Goal: Task Accomplishment & Management: Manage account settings

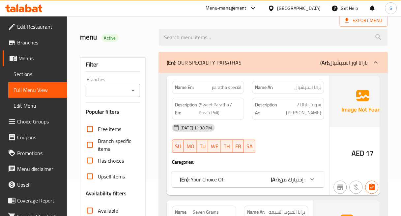
scroll to position [73, 0]
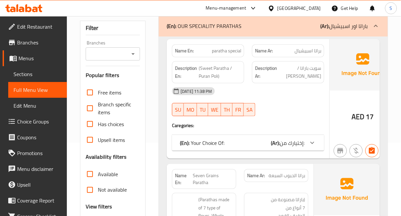
click at [330, 84] on img at bounding box center [363, 64] width 66 height 51
click at [308, 144] on icon at bounding box center [312, 143] width 8 height 8
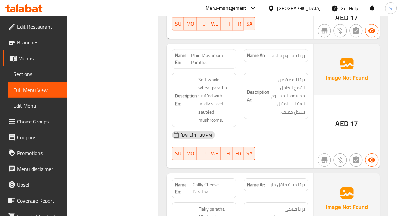
scroll to position [1390, 0]
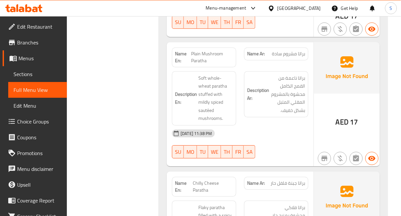
click at [213, 50] on span "Plain Mushroom Paratha" at bounding box center [212, 57] width 42 height 14
copy span "Plain Mushroom Paratha"
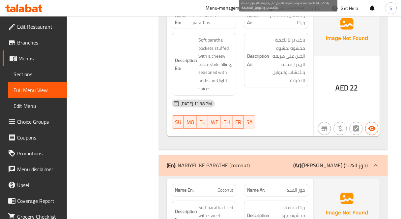
scroll to position [2598, 0]
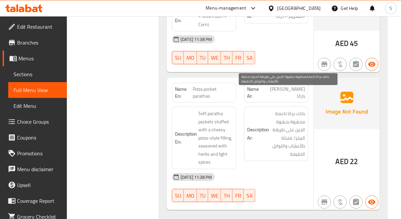
drag, startPoint x: 282, startPoint y: 123, endPoint x: 255, endPoint y: 120, distance: 27.2
click at [255, 125] on strong "Description Ar:" at bounding box center [258, 133] width 22 height 16
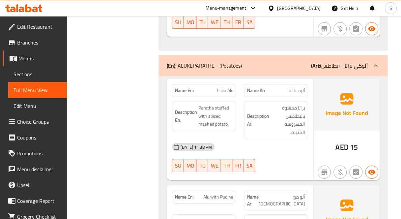
scroll to position [3439, 0]
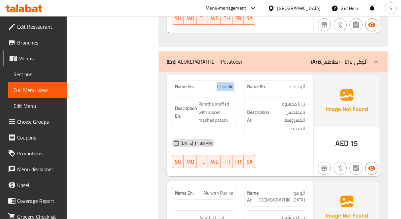
drag, startPoint x: 213, startPoint y: 66, endPoint x: 248, endPoint y: 68, distance: 35.3
click at [248, 76] on div "Name En: Plain Alu Name Ar: ألو سادة" at bounding box center [240, 86] width 144 height 21
copy span "Plain Alu"
click at [291, 100] on span "براتا محشوة بالبطاطس المهروسة المتبلة." at bounding box center [287, 116] width 35 height 32
click at [284, 139] on div "08-09-2025 11:38 PM SU MO TU WE TH FR SA" at bounding box center [240, 153] width 144 height 37
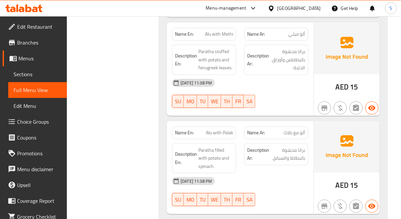
scroll to position [3952, 0]
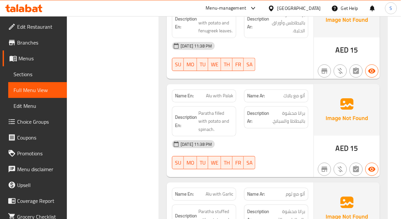
click at [232, 92] on span "Alu with Palak" at bounding box center [219, 95] width 27 height 7
copy span "Alu with Palak"
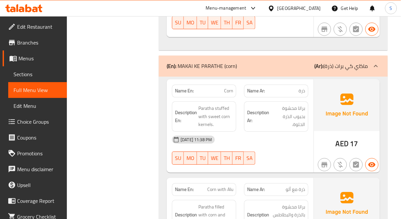
scroll to position [4903, 0]
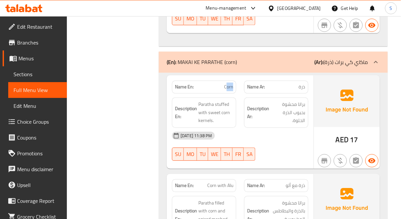
drag, startPoint x: 226, startPoint y: 54, endPoint x: 233, endPoint y: 54, distance: 6.6
click at [233, 83] on span "Corn" at bounding box center [228, 86] width 9 height 7
drag, startPoint x: 221, startPoint y: 55, endPoint x: 234, endPoint y: 56, distance: 13.6
click at [222, 83] on p "Name En: Corn" at bounding box center [204, 86] width 58 height 7
click at [235, 80] on div "Name En: Corn" at bounding box center [204, 86] width 64 height 13
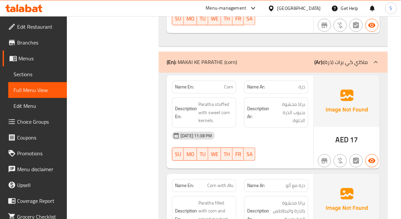
click at [232, 83] on span "Corn" at bounding box center [228, 86] width 9 height 7
click at [228, 83] on span "Corn" at bounding box center [228, 86] width 9 height 7
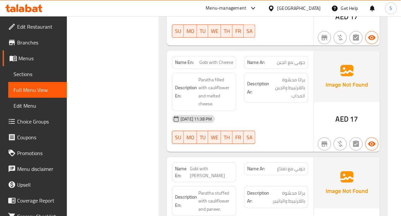
scroll to position [6513, 0]
click at [204, 165] on span "Gobi with [PERSON_NAME]" at bounding box center [211, 172] width 43 height 14
click at [204, 165] on span "Gobi with Paneer" at bounding box center [211, 172] width 43 height 14
copy span "Gobi with Paneer"
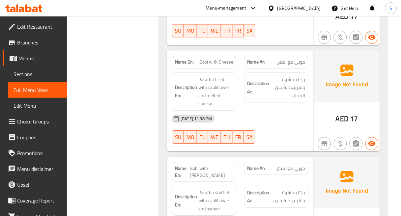
click at [267, 111] on div "08-09-2025 11:38 PM" at bounding box center [240, 119] width 144 height 16
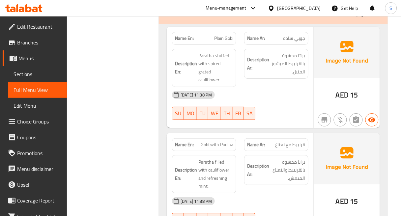
scroll to position [5598, 0]
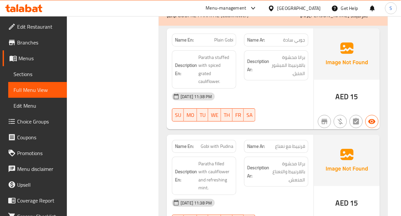
click at [230, 143] on span "Gobi with Pudina" at bounding box center [217, 146] width 33 height 7
copy span "Gobi with Pudina"
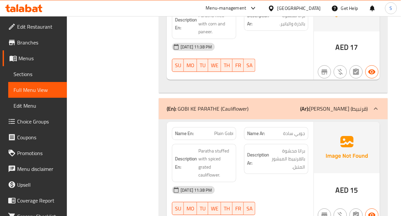
scroll to position [5488, 0]
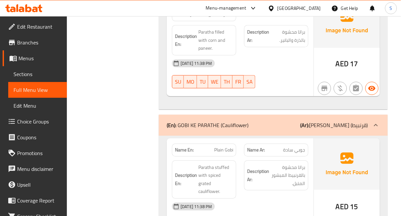
click at [309, 120] on b "(Ar):" at bounding box center [304, 125] width 9 height 10
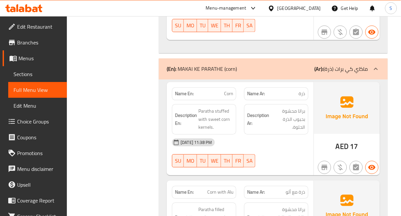
scroll to position [4866, 0]
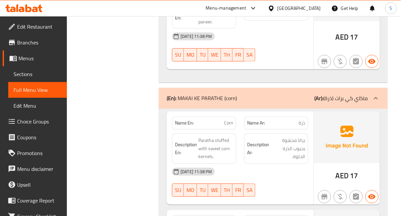
click at [310, 88] on div "(En): MAKAI KE PARATHE (corn) (Ar): ماكاي كي برات (ذرة)" at bounding box center [273, 98] width 229 height 21
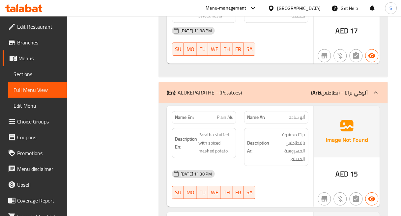
scroll to position [3366, 0]
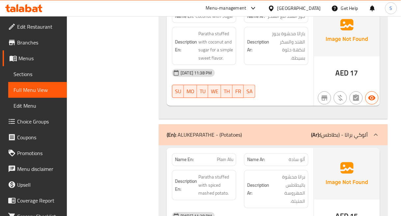
click at [346, 124] on div "(En): ALUKEPARATHE - (Potatoes) (Ar): ألوكي براتا - (بطاطس)" at bounding box center [273, 134] width 229 height 21
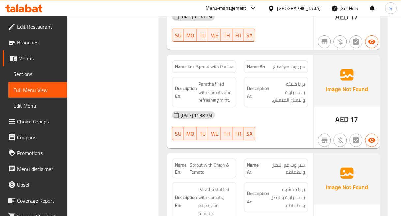
scroll to position [3622, 0]
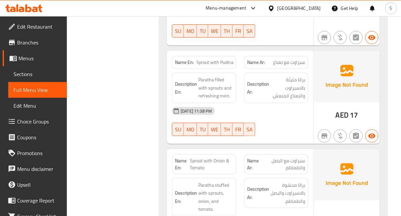
click at [218, 59] on span "Sprout with Pudina" at bounding box center [214, 62] width 37 height 7
copy span "Sprout with Pudina"
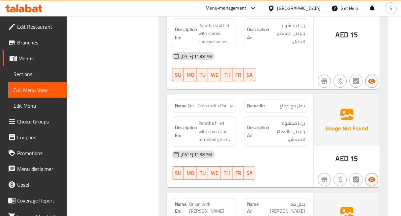
scroll to position [4830, 0]
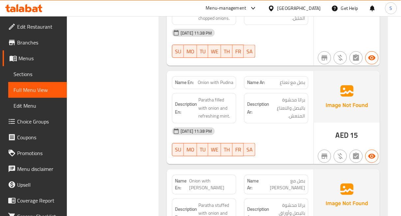
click at [219, 76] on div "Name En: Onion with Pudina" at bounding box center [204, 82] width 64 height 13
copy span "Onion with Pudina"
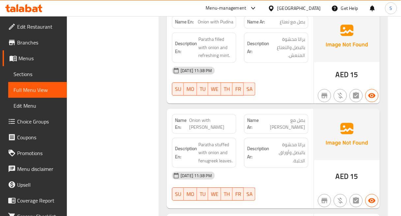
scroll to position [4903, 0]
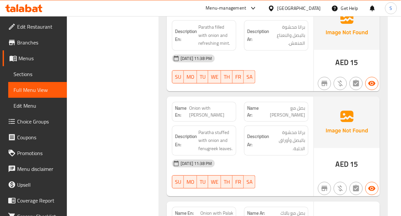
click at [216, 105] on span "Onion with Methi" at bounding box center [211, 112] width 44 height 14
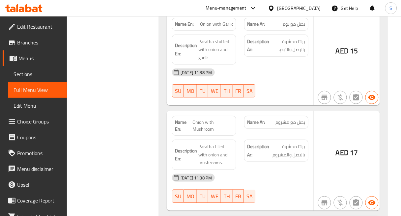
scroll to position [5195, 0]
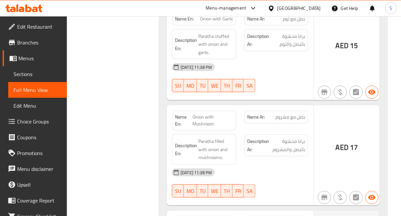
click at [212, 114] on span "Onion with Mushroom" at bounding box center [212, 121] width 41 height 14
copy span "Onion with Mushroom"
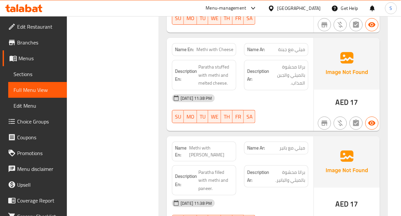
scroll to position [7171, 0]
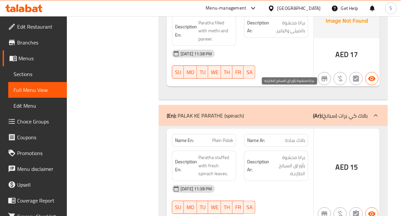
click at [292, 154] on span "براتا محشوة بأوراق السبانخ الطازجة." at bounding box center [287, 166] width 35 height 24
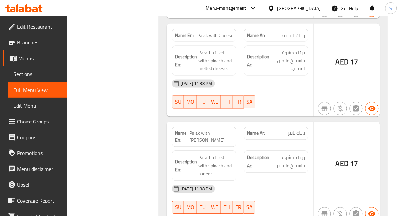
scroll to position [7940, 0]
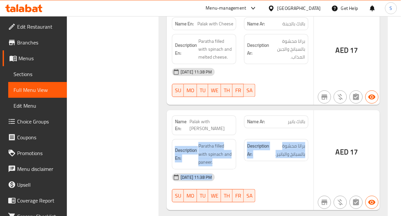
drag, startPoint x: 286, startPoint y: 53, endPoint x: 317, endPoint y: 56, distance: 31.5
click at [317, 110] on div "Name En: Palak with Paneer Name Ar: بالاك بانير Description En: Paratha filled …" at bounding box center [273, 160] width 213 height 100
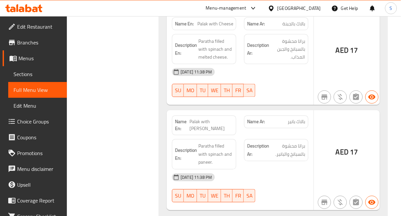
click at [295, 119] on span "بالاك بانير" at bounding box center [296, 122] width 17 height 7
copy span "بالاك بانير"
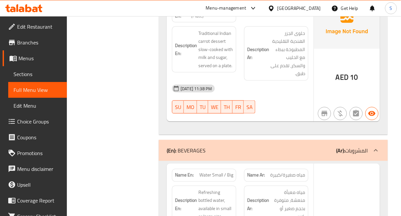
scroll to position [9916, 0]
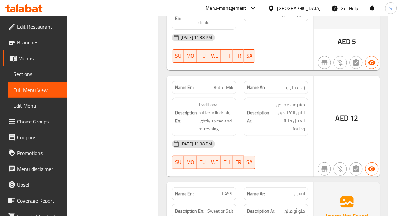
scroll to position [10318, 0]
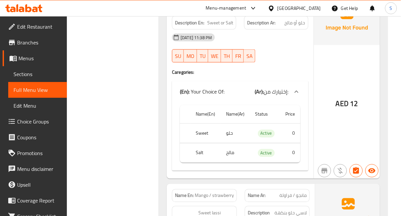
scroll to position [10501, 0]
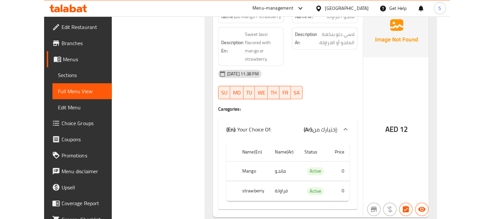
scroll to position [9430, 0]
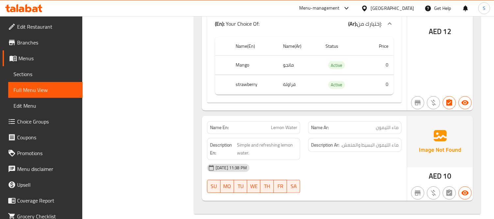
click at [400, 54] on div "AED 12" at bounding box center [440, 13] width 66 height 193
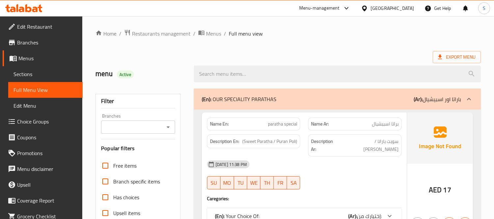
click at [40, 30] on span "Edit Restaurant" at bounding box center [47, 27] width 60 height 8
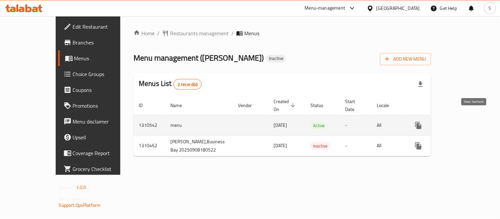
click at [470, 122] on icon "enhanced table" at bounding box center [466, 126] width 8 height 8
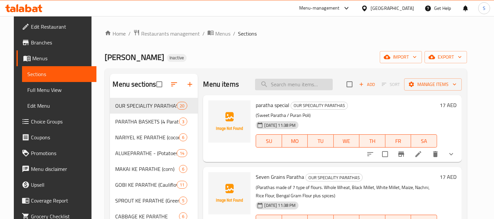
paste input "Plain Mushroom Paratha"
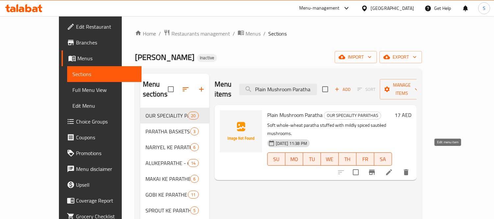
drag, startPoint x: 448, startPoint y: 155, endPoint x: 434, endPoint y: 186, distance: 33.7
click at [417, 186] on div "Menu items Plain Mushroom Paratha Add Sort Manage items Plain Mushroom Paratha …" at bounding box center [312, 218] width 207 height 289
click at [304, 84] on input "Plain Mushroom Paratha" at bounding box center [278, 90] width 78 height 12
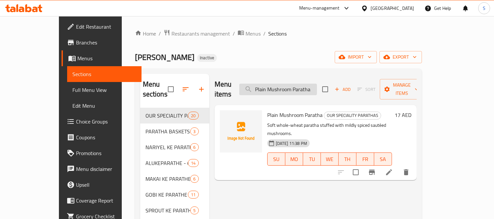
paste input "Gobi with [PERSON_NAME]"
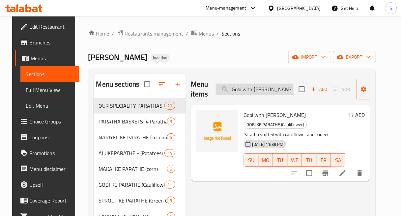
click at [255, 91] on input "Gobi with [PERSON_NAME]" at bounding box center [255, 90] width 78 height 12
click at [255, 91] on input "Gobi with Paneer" at bounding box center [255, 90] width 78 height 12
paste input "udina"
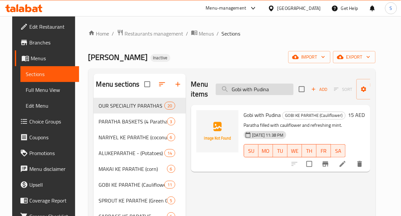
click at [261, 91] on input "Gobi with Pudina" at bounding box center [255, 90] width 78 height 12
paste input "Sprout"
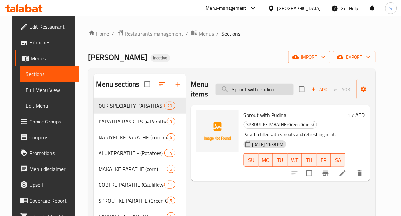
click at [254, 85] on input "Sprout with Pudina" at bounding box center [255, 90] width 78 height 12
click at [255, 88] on input "Sprout with Pudina" at bounding box center [255, 90] width 78 height 12
paste input "Onion"
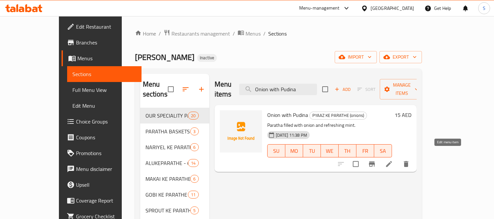
type input "Onion with Pudina"
click at [393, 160] on icon at bounding box center [389, 164] width 8 height 8
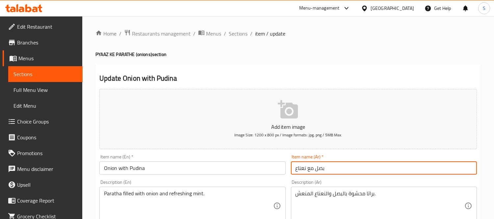
click at [297, 169] on input "بصل مع نعناع" at bounding box center [384, 167] width 186 height 13
paste input "بودينا"
type input "بصل مع بودينا"
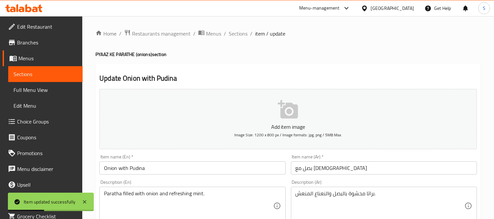
click at [36, 74] on span "Sections" at bounding box center [46, 74] width 64 height 8
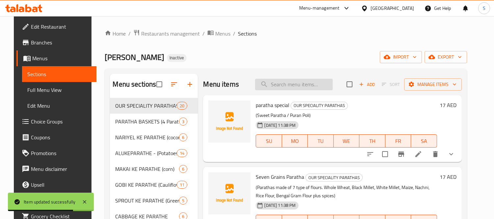
click at [302, 88] on input "search" at bounding box center [294, 85] width 78 height 12
paste input "Bengali Paratha"
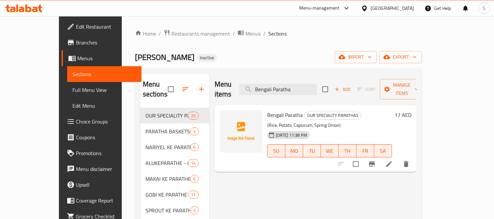
type input "Bengali Paratha"
click at [390, 58] on icon "button" at bounding box center [387, 57] width 7 height 4
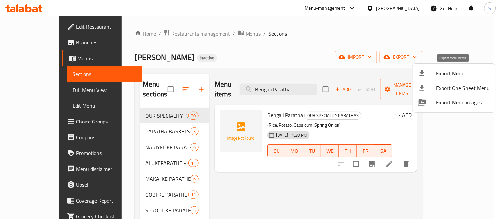
click at [436, 70] on span "Export Menu" at bounding box center [463, 73] width 54 height 8
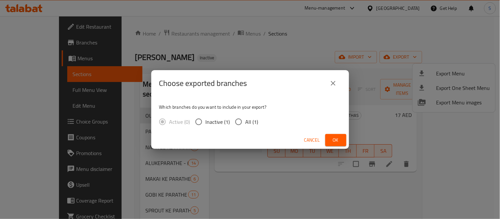
click at [238, 123] on input "All (1)" at bounding box center [239, 122] width 14 height 14
radio input "true"
click at [338, 141] on span "Ok" at bounding box center [335, 140] width 11 height 8
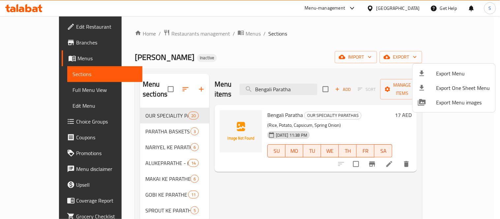
click at [29, 91] on div at bounding box center [250, 109] width 500 height 219
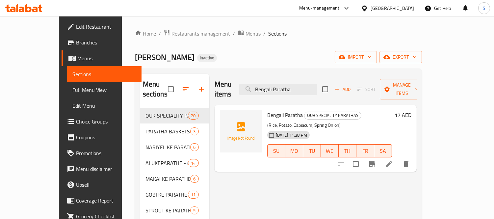
drag, startPoint x: 33, startPoint y: 89, endPoint x: 200, endPoint y: 2, distance: 188.4
click at [72, 89] on span "Full Menu View" at bounding box center [104, 90] width 64 height 8
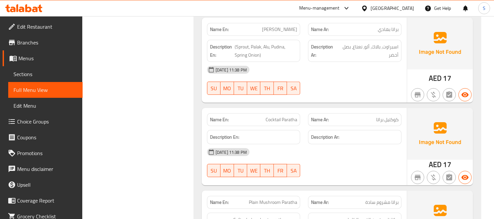
scroll to position [988, 0]
click at [290, 114] on div "Name En: Cocktail Paratha" at bounding box center [254, 120] width 94 height 13
drag, startPoint x: 290, startPoint y: 107, endPoint x: 284, endPoint y: 87, distance: 21.3
click at [290, 114] on div "Name En: Cocktail Paratha" at bounding box center [254, 120] width 94 height 13
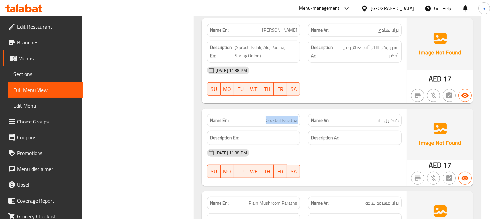
copy span "Cocktail Paratha"
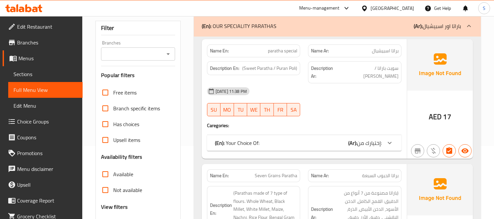
scroll to position [0, 0]
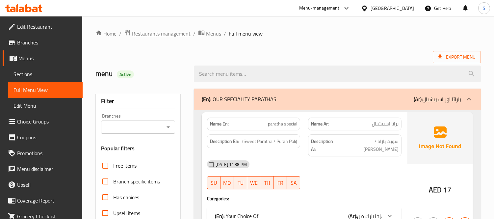
click at [160, 30] on span "Restaurants management" at bounding box center [161, 34] width 59 height 8
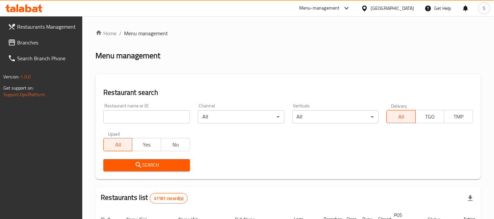
click at [25, 41] on span "Branches" at bounding box center [47, 43] width 60 height 8
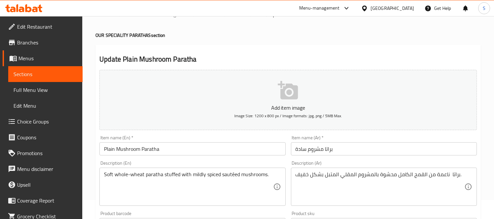
scroll to position [37, 0]
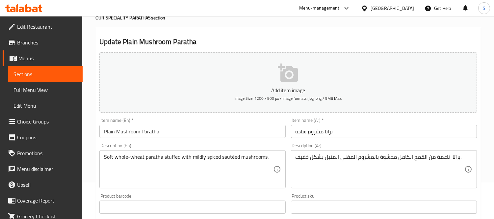
click at [208, 149] on div "Description (En) Soft whole-wheat paratha stuffed with mildly spiced sautéed mu…" at bounding box center [192, 165] width 186 height 45
click at [198, 155] on textarea "Soft whole-wheat paratha stuffed with mildly spiced sautéed mushrooms." at bounding box center [188, 169] width 169 height 31
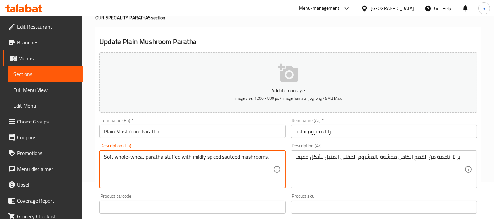
click at [198, 155] on textarea "Soft whole-wheat paratha stuffed with mildly spiced sautéed mushrooms." at bounding box center [188, 169] width 169 height 31
click at [195, 170] on textarea "Soft whole-wheat paratha stuffed with mildly spiced sauteed mushrooms." at bounding box center [188, 169] width 169 height 31
click at [123, 173] on textarea "Soft whole-wheat paratha stuffed with mildly spiced sauteed mushrooms." at bounding box center [188, 169] width 169 height 31
click at [131, 157] on textarea "Soft whole-wheat paratha stuffed with mildly spiced sauteed mushrooms." at bounding box center [188, 169] width 169 height 31
type textarea "Soft whole wheat paratha stuffed with mildly spiced sauteed mushrooms."
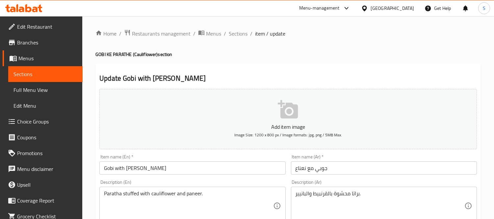
click at [301, 167] on input "جوبي مع نعناع" at bounding box center [384, 167] width 186 height 13
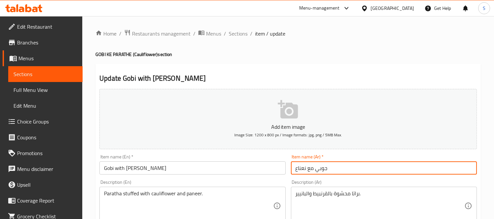
click at [301, 167] on input "جوبي مع نعناع" at bounding box center [384, 167] width 186 height 13
click at [141, 167] on input "Gobi with [PERSON_NAME]" at bounding box center [192, 167] width 186 height 13
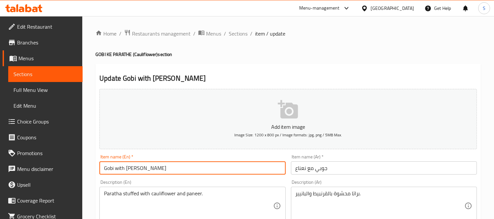
click at [141, 167] on input "Gobi with [PERSON_NAME]" at bounding box center [192, 167] width 186 height 13
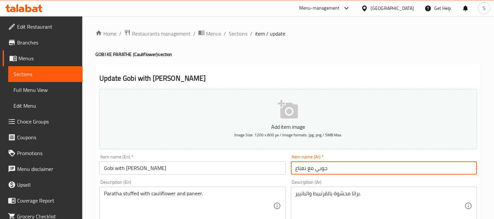
click at [303, 170] on input "جوبي مع نعناع" at bounding box center [384, 167] width 186 height 13
paste input "بانير ماتر"
click at [299, 168] on input "جوبي مع بانير ماتر" at bounding box center [384, 167] width 186 height 13
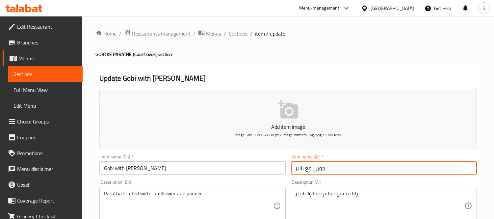
type input "جوبي مع بانير"
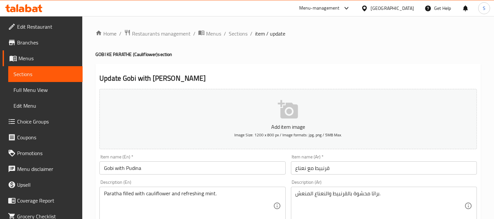
click at [134, 166] on input "Gobi with Pudina" at bounding box center [192, 167] width 186 height 13
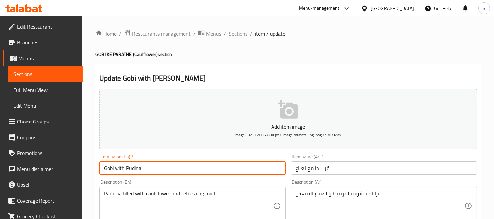
click at [134, 166] on input "Gobi with Pudina" at bounding box center [192, 167] width 186 height 13
click at [299, 169] on input "قرنبيط مع نعناع" at bounding box center [384, 167] width 186 height 13
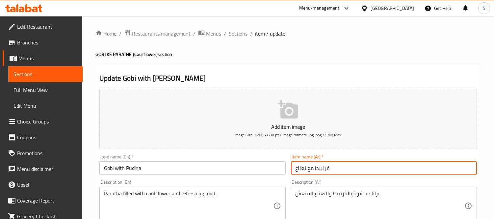
click at [299, 169] on input "قرنبيط مع نعناع" at bounding box center [384, 167] width 186 height 13
paste input "بودينا"
type input "قرنبيط مع بودينا"
click at [302, 167] on input "سبراوت مع نعناع" at bounding box center [384, 167] width 186 height 13
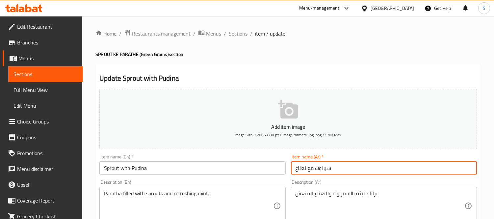
click at [302, 167] on input "سبراوت مع نعناع" at bounding box center [384, 167] width 186 height 13
paste input "بودينا"
type input "سبراوت مع [PERSON_NAME]"
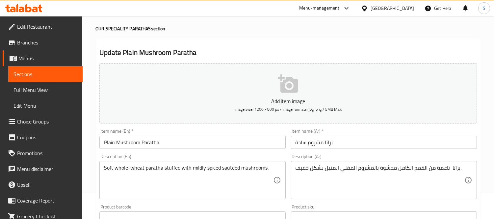
scroll to position [37, 0]
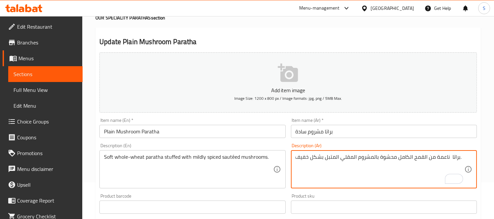
click at [319, 157] on textarea "براتا ناعمة من القمح الكامل محشوة بالمشروم المقلي المتبل بشكل خفيف." at bounding box center [380, 169] width 169 height 31
click at [337, 160] on textarea "براتا ناعمة من القمح الكامل محشوة بالمشروم المقلي المتبل خفيف." at bounding box center [380, 169] width 169 height 31
type textarea "براتا ناعمة من القمح الكامل محشوة بالمشروم سوتية المتبل خفيف."
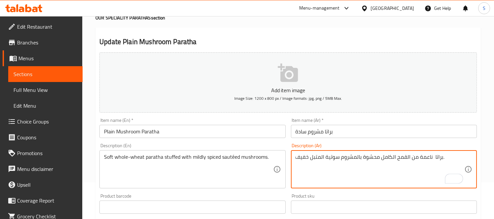
click at [272, 138] on input "Plain Mushroom Paratha" at bounding box center [192, 131] width 186 height 13
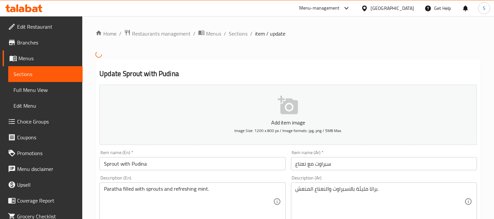
click at [33, 89] on span "Full Menu View" at bounding box center [46, 90] width 64 height 8
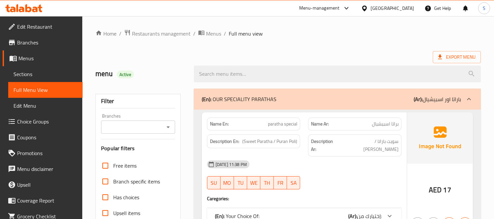
click at [310, 54] on div "Export Menu" at bounding box center [288, 57] width 386 height 12
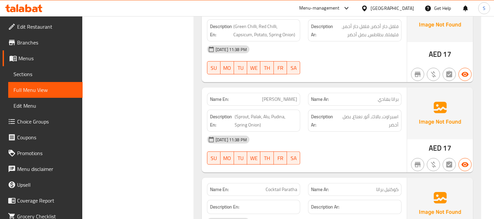
scroll to position [2965, 0]
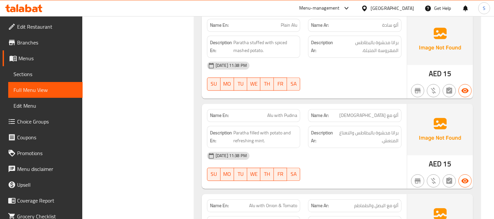
click at [380, 112] on span "ألو مع [DEMOGRAPHIC_DATA]" at bounding box center [369, 115] width 59 height 7
copy span "بودينا"
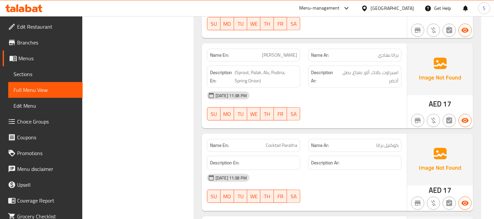
scroll to position [989, 0]
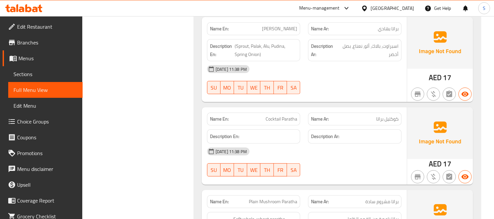
click at [284, 116] on span "Cocktail Paratha" at bounding box center [282, 119] width 32 height 7
copy span "Cocktail Paratha"
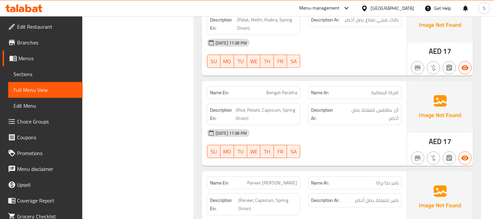
scroll to position [660, 0]
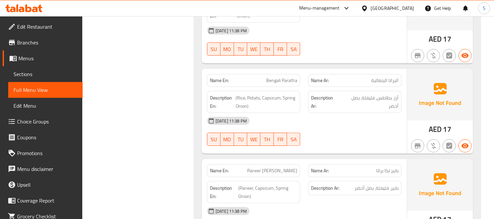
click at [380, 77] on span "البراتا البنغالية" at bounding box center [384, 80] width 27 height 7
copy span "البراتا البنغالية"
drag, startPoint x: 381, startPoint y: 91, endPoint x: 404, endPoint y: 87, distance: 23.7
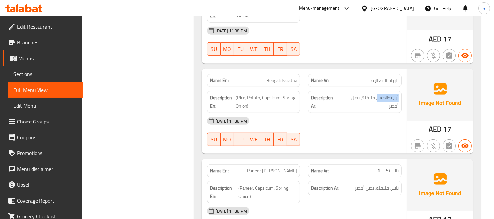
click at [404, 87] on div "Description Ar: أرز، بطاطس، فليفلة، بصل أخضر" at bounding box center [354, 102] width 101 height 30
copy span "أرز، بطاطس"
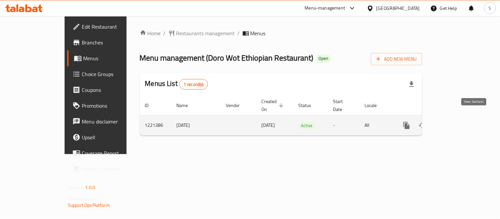
click at [458, 122] on icon "enhanced table" at bounding box center [454, 126] width 8 height 8
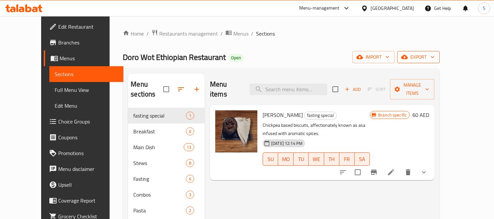
click at [453, 60] on div "Home / Restaurants management / Menus / Sections Doro Wot Ethiopian Restaurant …" at bounding box center [281, 163] width 343 height 295
click at [440, 64] on div "Home / Restaurants management / Menus / Sections Doro Wot Ethiopian Restaurant …" at bounding box center [281, 163] width 317 height 269
click at [435, 59] on span "export" at bounding box center [419, 57] width 32 height 8
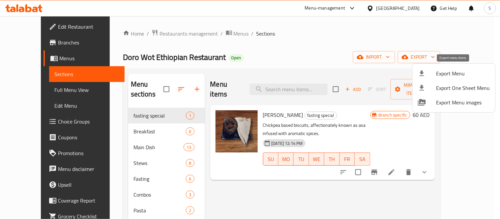
click at [431, 72] on div at bounding box center [427, 73] width 18 height 8
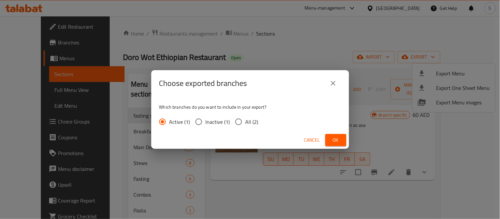
click at [253, 118] on span "All (2)" at bounding box center [251, 122] width 13 height 8
click at [245, 117] on input "All (2)" at bounding box center [239, 122] width 14 height 14
radio input "true"
click at [340, 141] on span "Ok" at bounding box center [335, 140] width 11 height 8
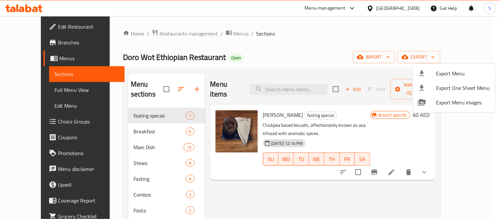
click at [18, 41] on div at bounding box center [250, 109] width 500 height 219
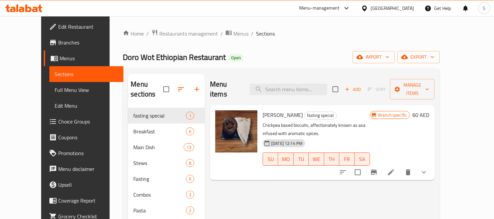
click at [58, 41] on span "Branches" at bounding box center [88, 43] width 60 height 8
